Goal: Information Seeking & Learning: Learn about a topic

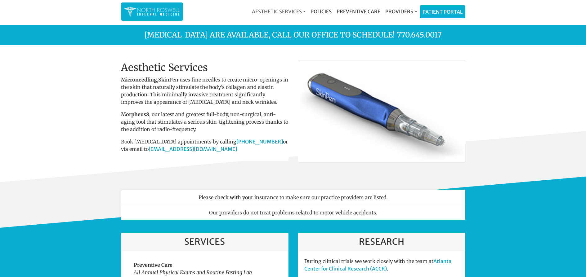
click at [292, 12] on link "Aesthetic Services" at bounding box center [278, 11] width 59 height 12
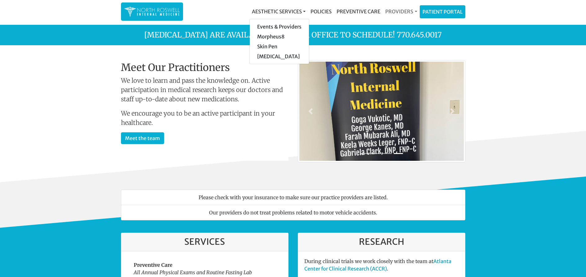
click at [394, 12] on link "Providers" at bounding box center [401, 11] width 37 height 12
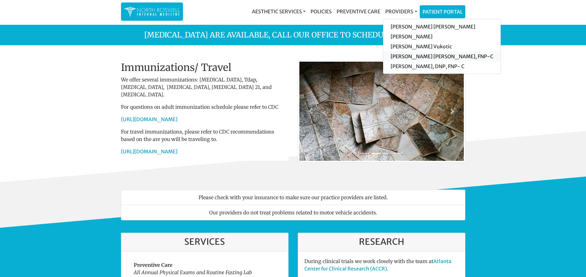
click at [399, 58] on link "[PERSON_NAME] [PERSON_NAME], FNP-C" at bounding box center [442, 56] width 118 height 10
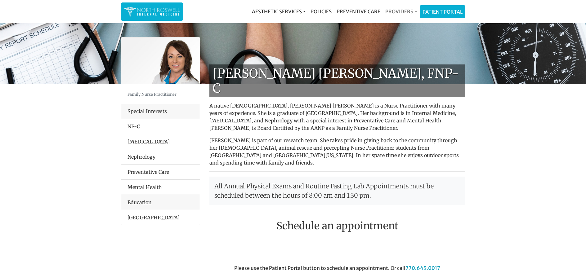
click at [401, 11] on link "Providers" at bounding box center [401, 11] width 37 height 12
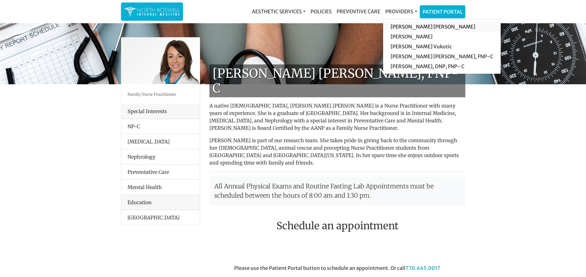
click at [397, 27] on link "[PERSON_NAME] [PERSON_NAME]" at bounding box center [442, 27] width 118 height 10
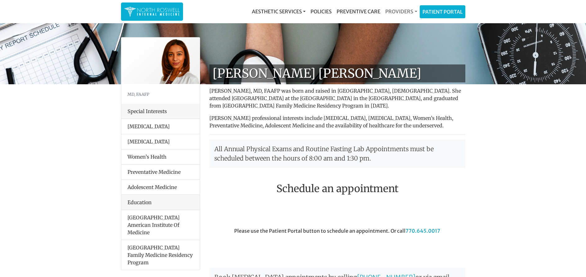
click at [401, 11] on link "Providers" at bounding box center [401, 11] width 37 height 12
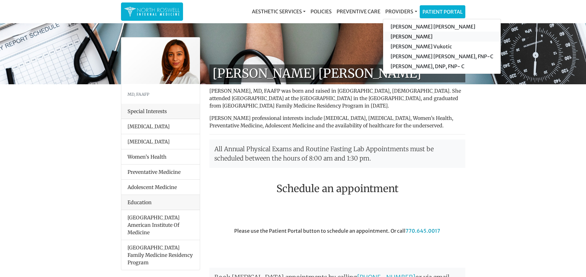
click at [401, 35] on link "[PERSON_NAME]" at bounding box center [442, 37] width 118 height 10
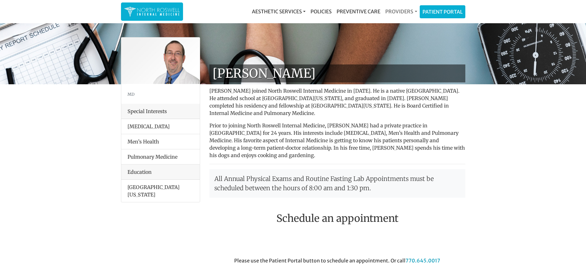
click at [402, 12] on link "Providers" at bounding box center [401, 11] width 37 height 12
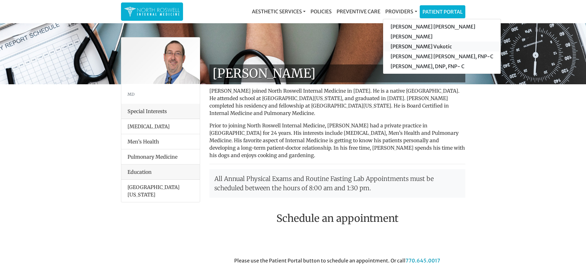
click at [402, 47] on link "[PERSON_NAME] Vukotic" at bounding box center [442, 47] width 118 height 10
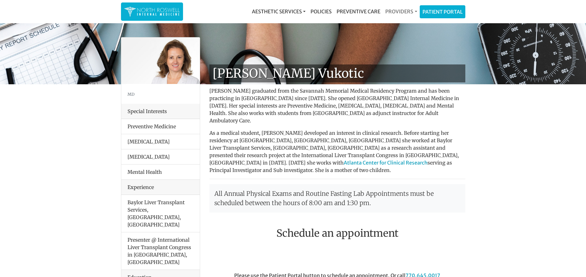
click at [406, 12] on link "Providers" at bounding box center [401, 11] width 37 height 12
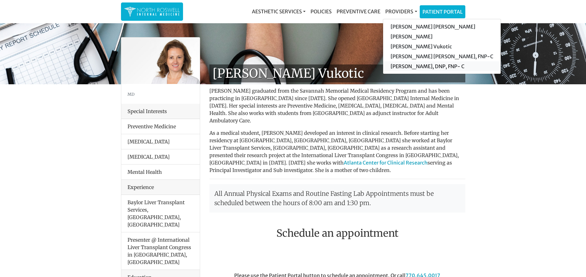
click at [403, 67] on link "[PERSON_NAME], DNP, FNP- C" at bounding box center [442, 66] width 118 height 10
